Goal: Register for event/course

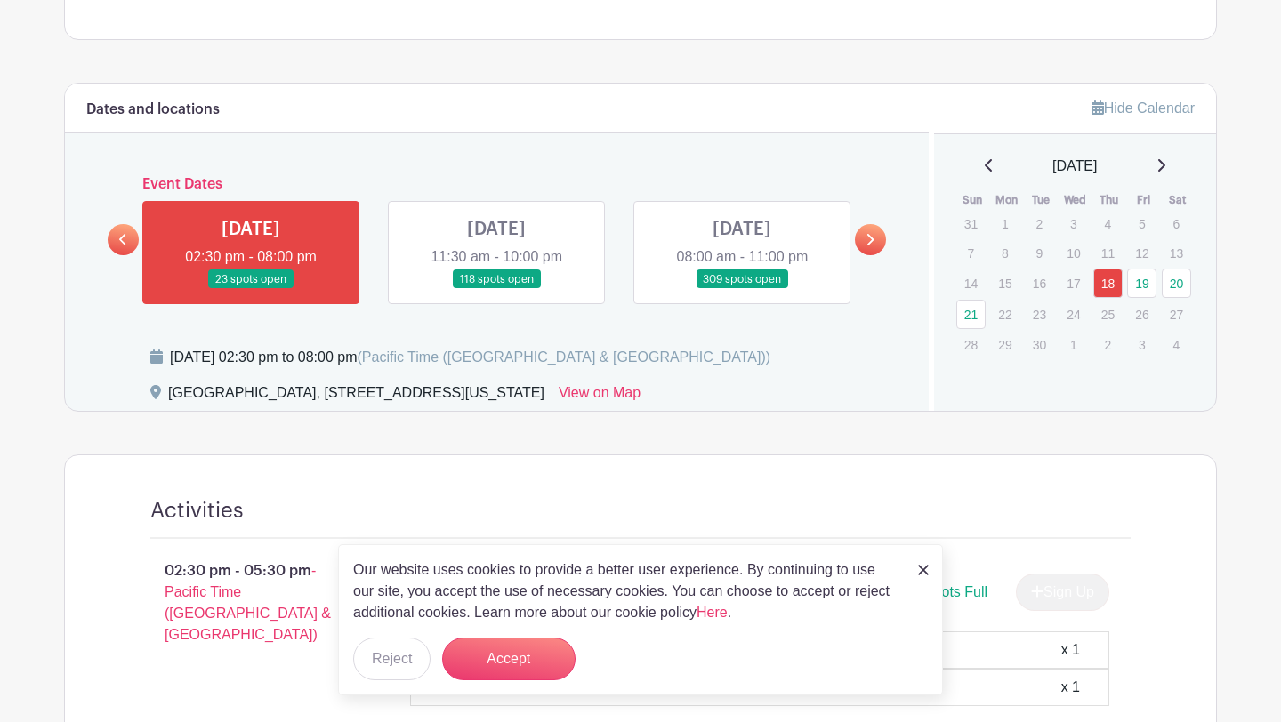
scroll to position [784, 0]
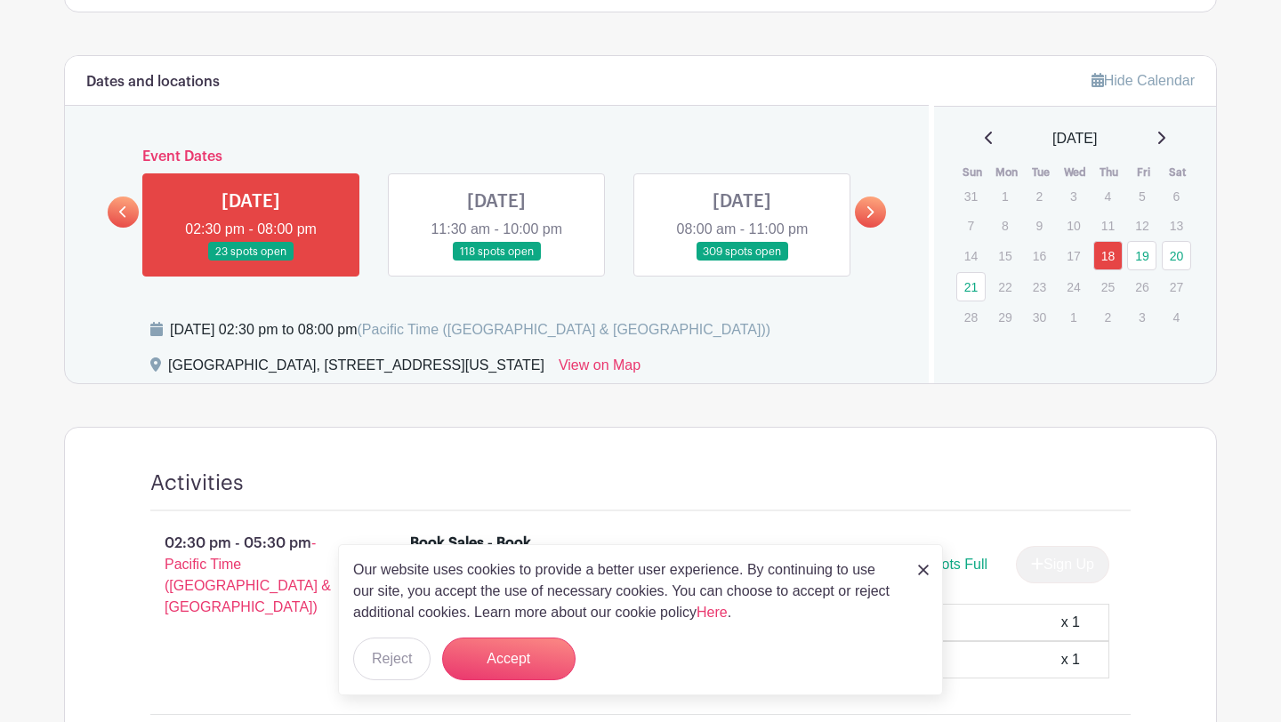
click at [496, 261] on link at bounding box center [496, 261] width 0 height 0
click at [1148, 257] on link "19" at bounding box center [1141, 255] width 29 height 29
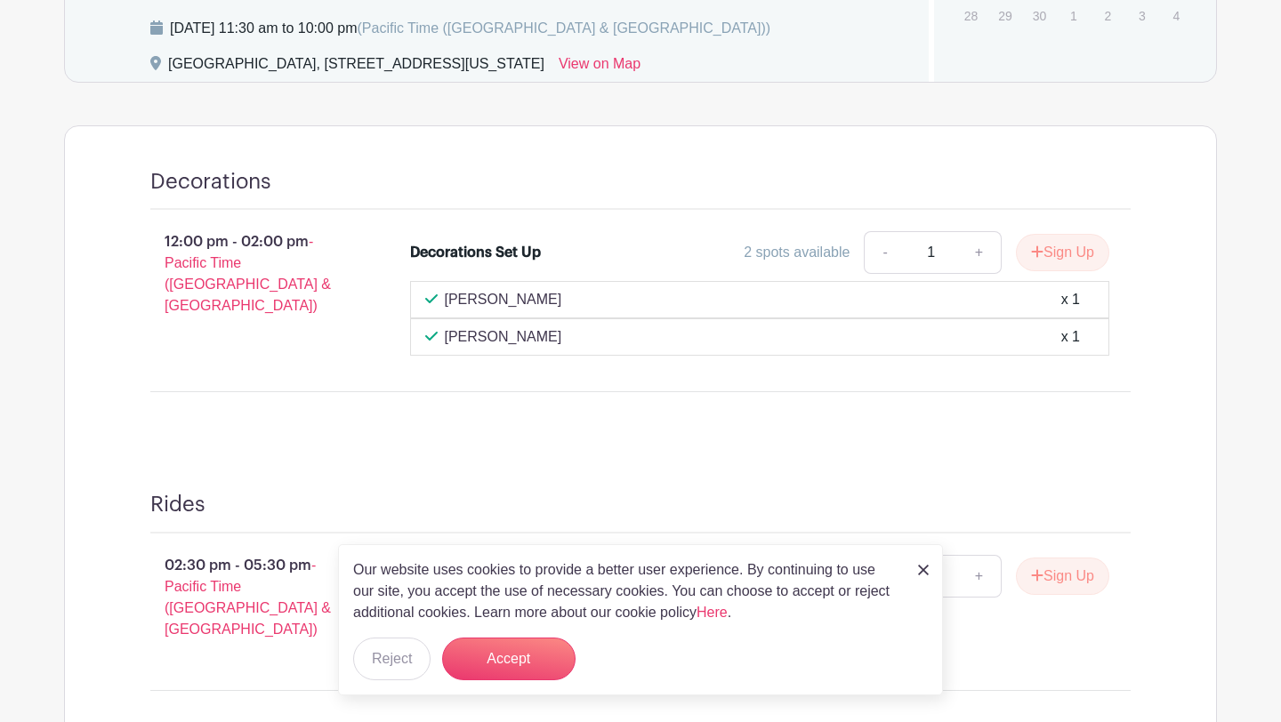
scroll to position [1130, 0]
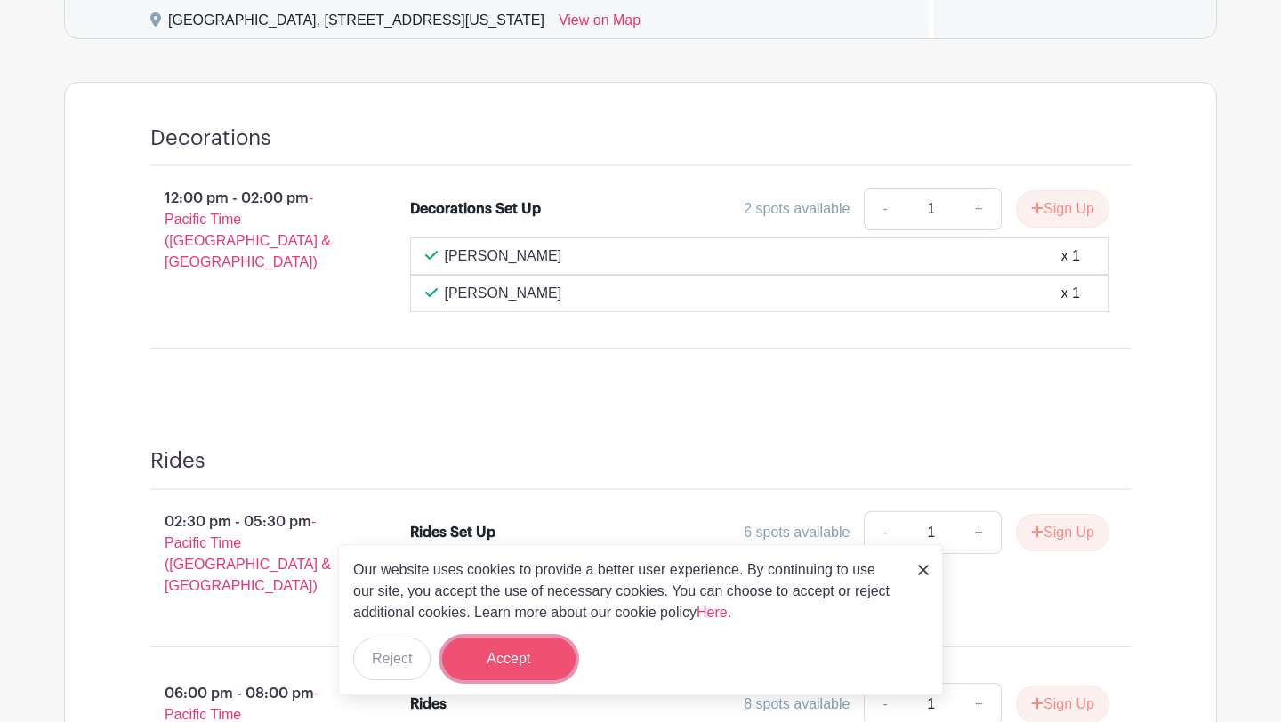
click at [475, 674] on button "Accept" at bounding box center [508, 659] width 133 height 43
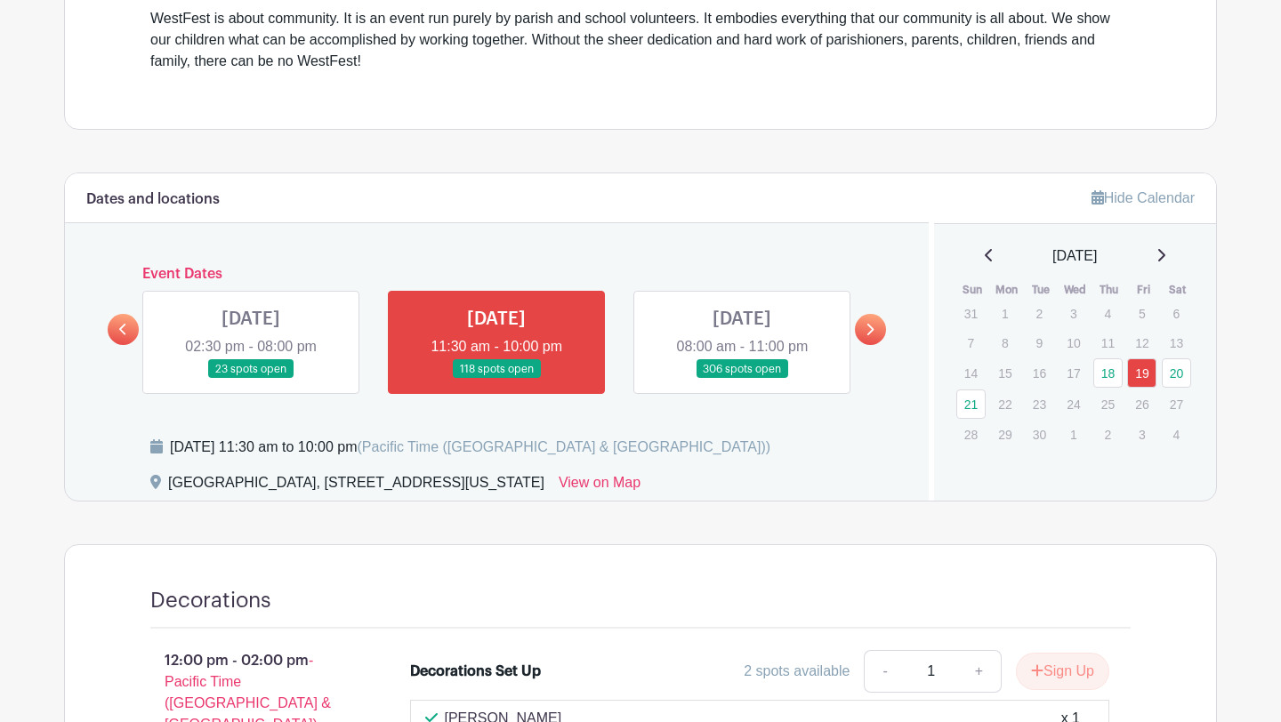
scroll to position [679, 0]
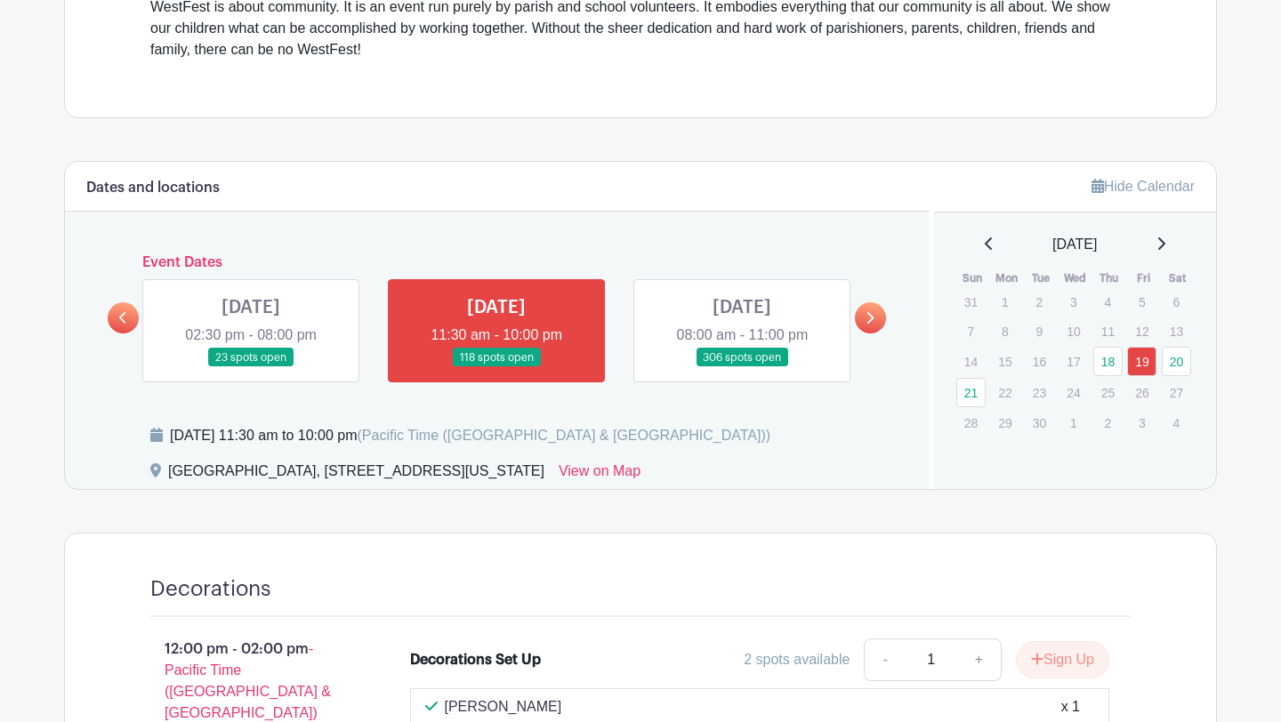
click at [742, 367] on link at bounding box center [742, 367] width 0 height 0
click at [1174, 362] on link "20" at bounding box center [1176, 361] width 29 height 29
click at [871, 315] on icon at bounding box center [870, 318] width 7 height 12
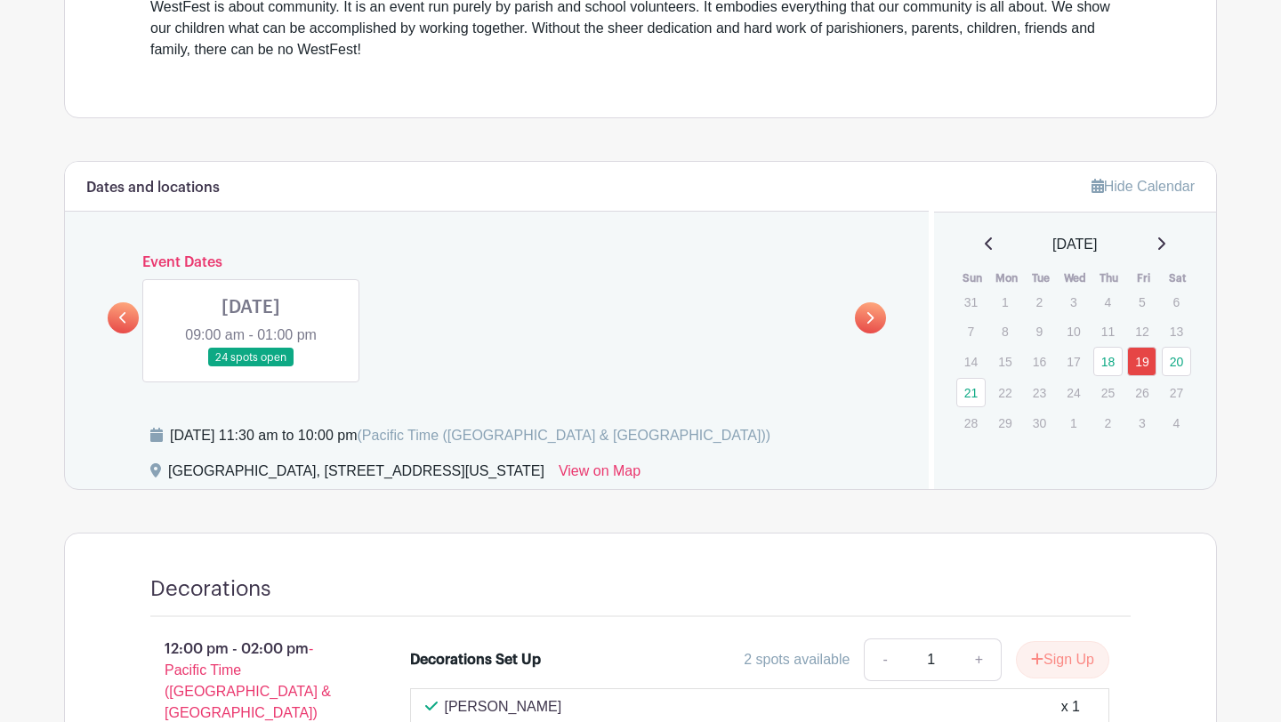
click at [118, 318] on link at bounding box center [123, 317] width 31 height 31
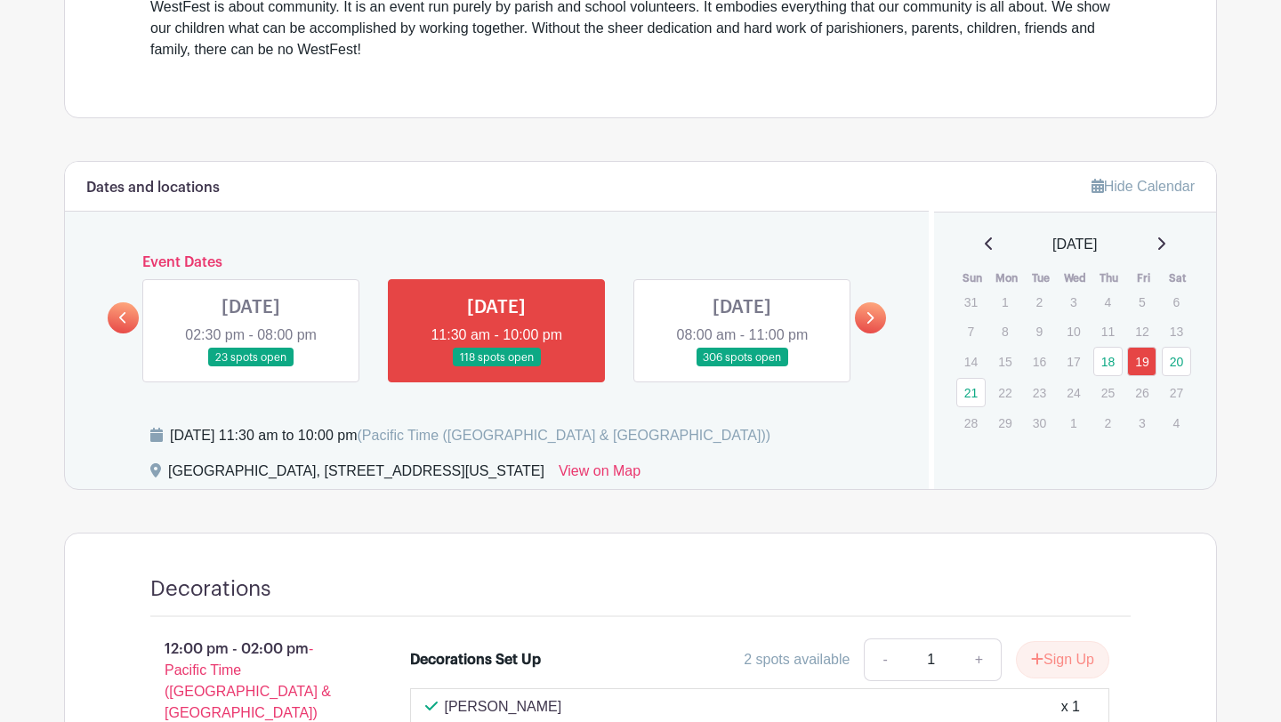
click at [742, 367] on link at bounding box center [742, 367] width 0 height 0
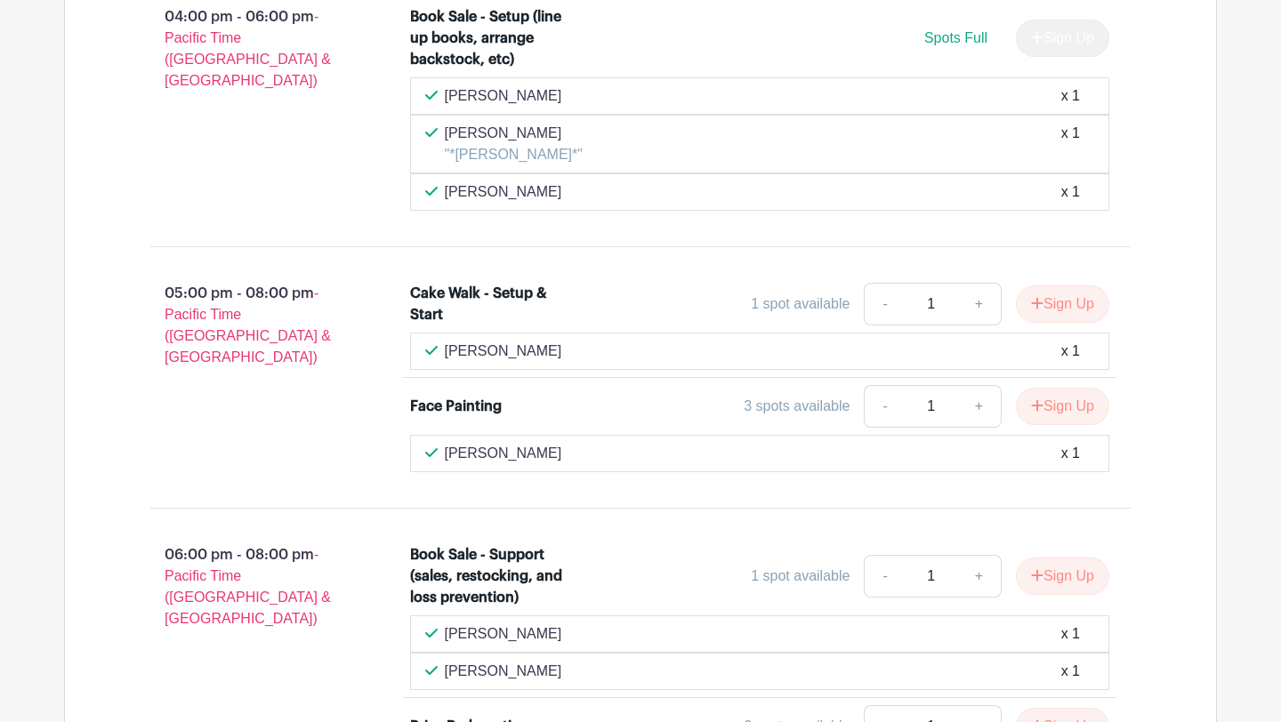
scroll to position [2988, 0]
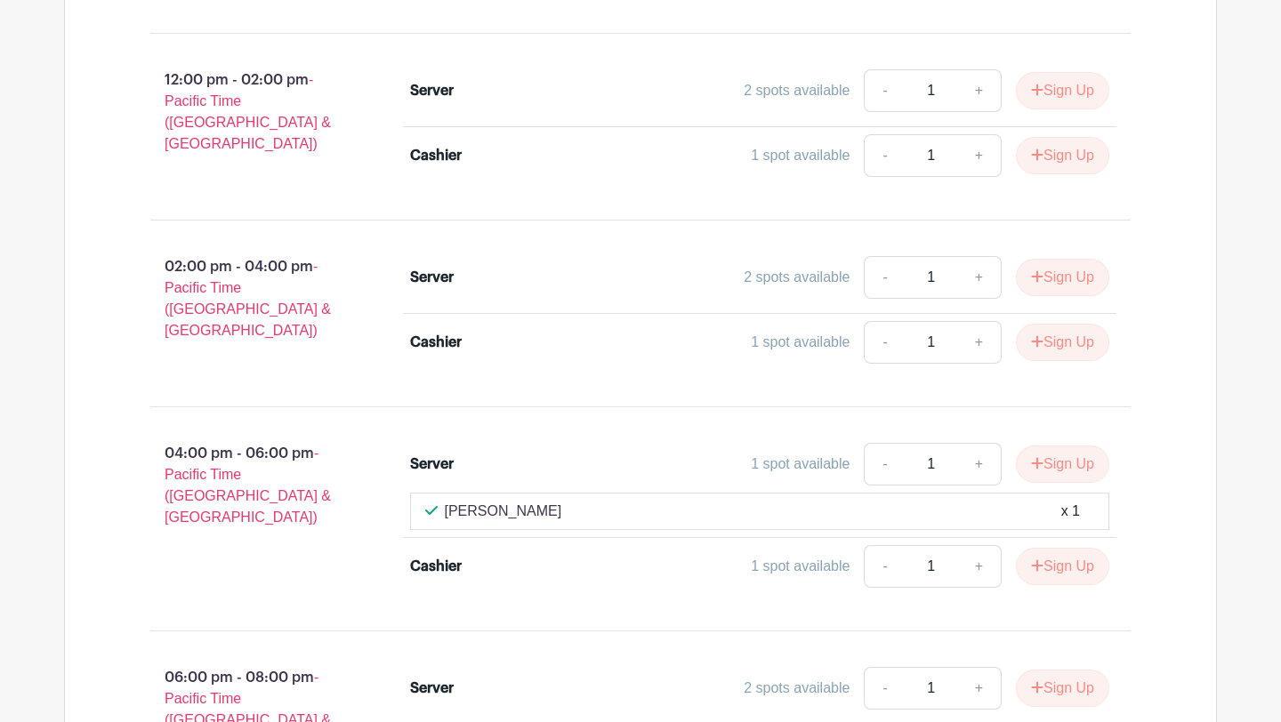
scroll to position [13065, 0]
